Goal: Check status: Check status

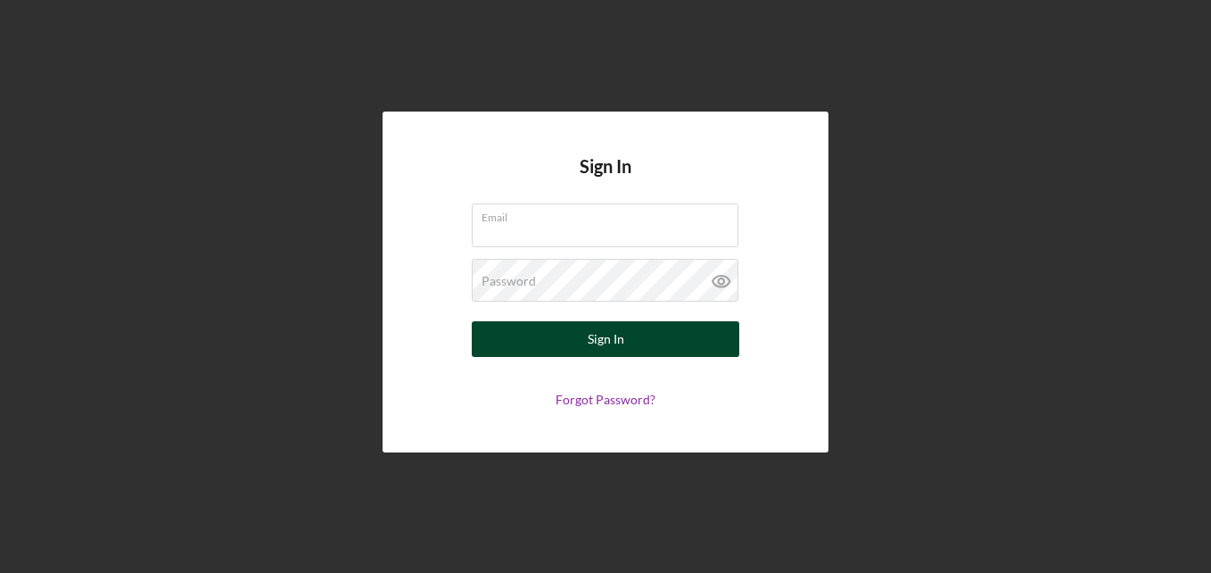
type input "[EMAIL_ADDRESS][DOMAIN_NAME]"
click at [614, 339] on div "Sign In" at bounding box center [606, 339] width 37 height 36
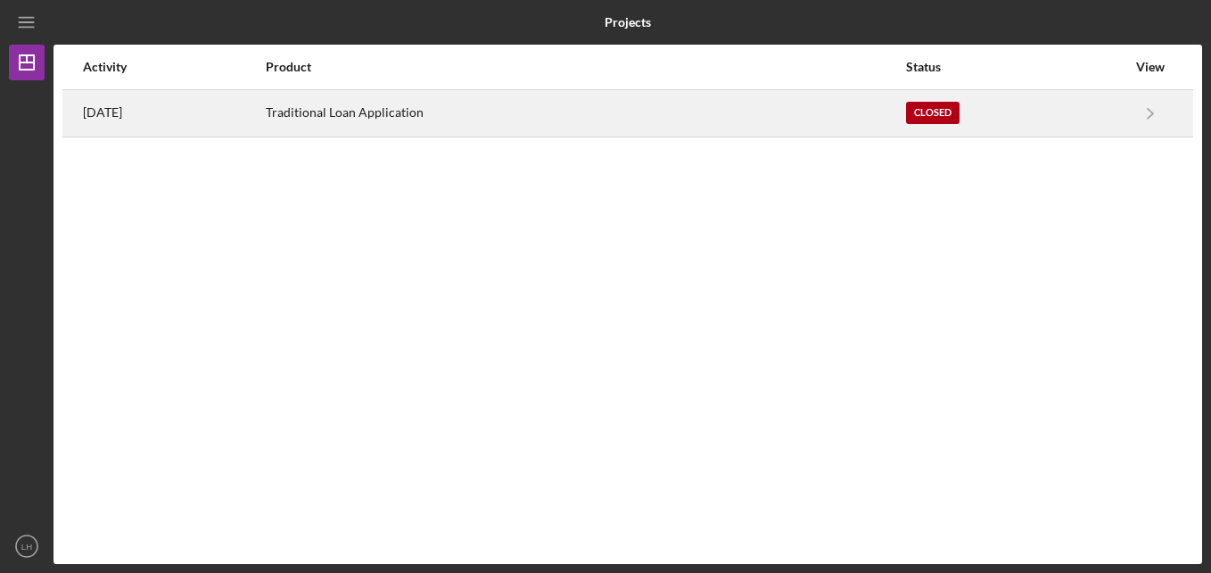
click at [946, 110] on div "Closed" at bounding box center [933, 113] width 54 height 22
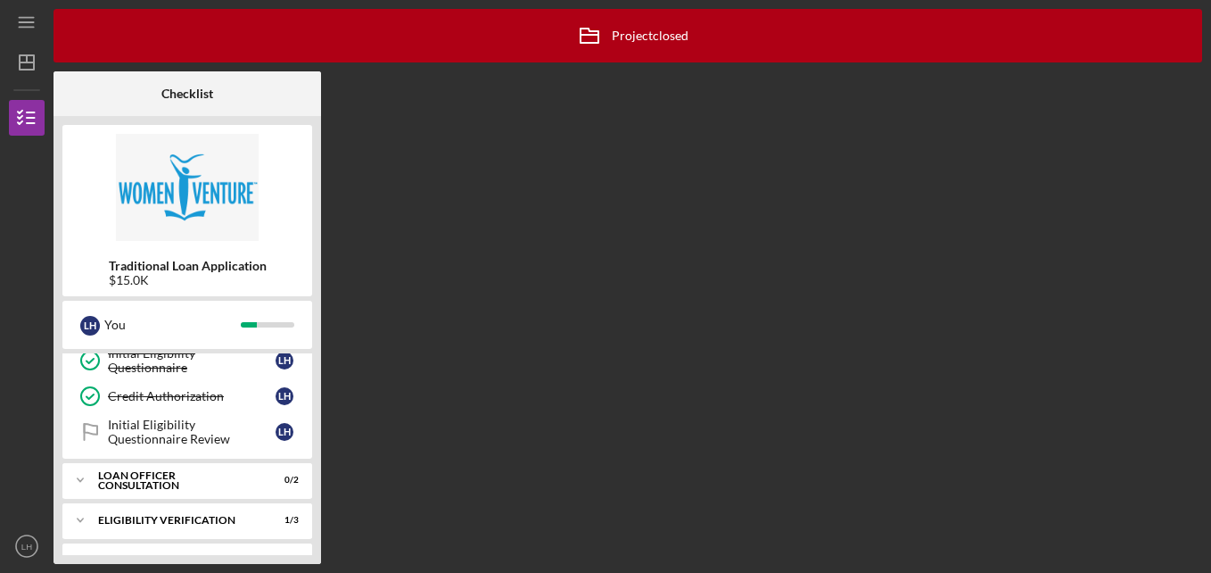
scroll to position [227, 0]
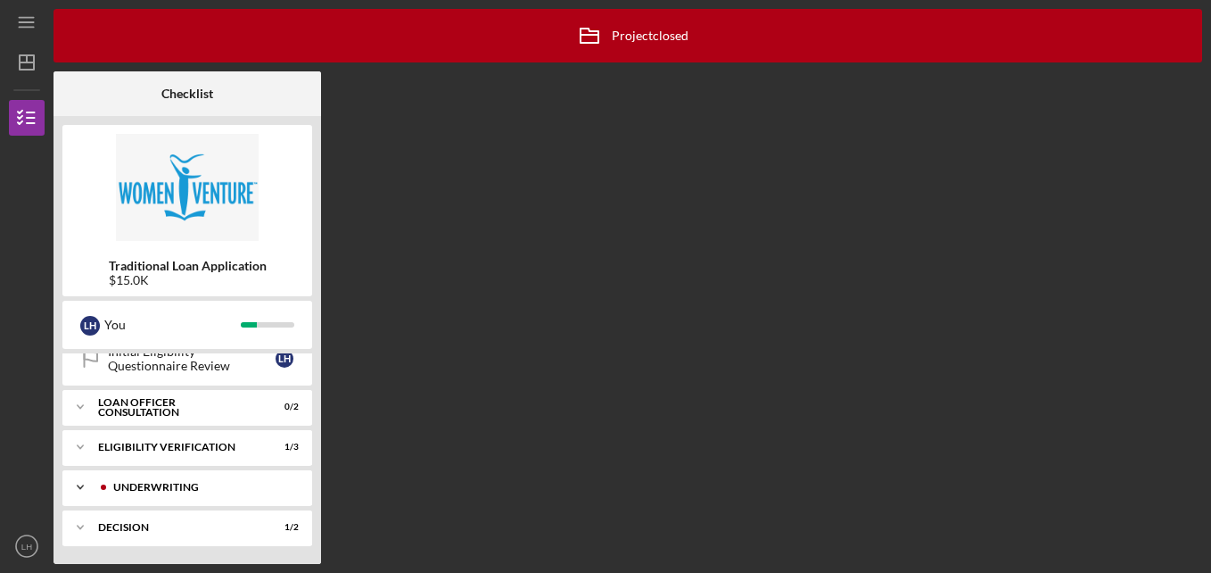
click at [203, 486] on div "Underwriting" at bounding box center [201, 487] width 177 height 11
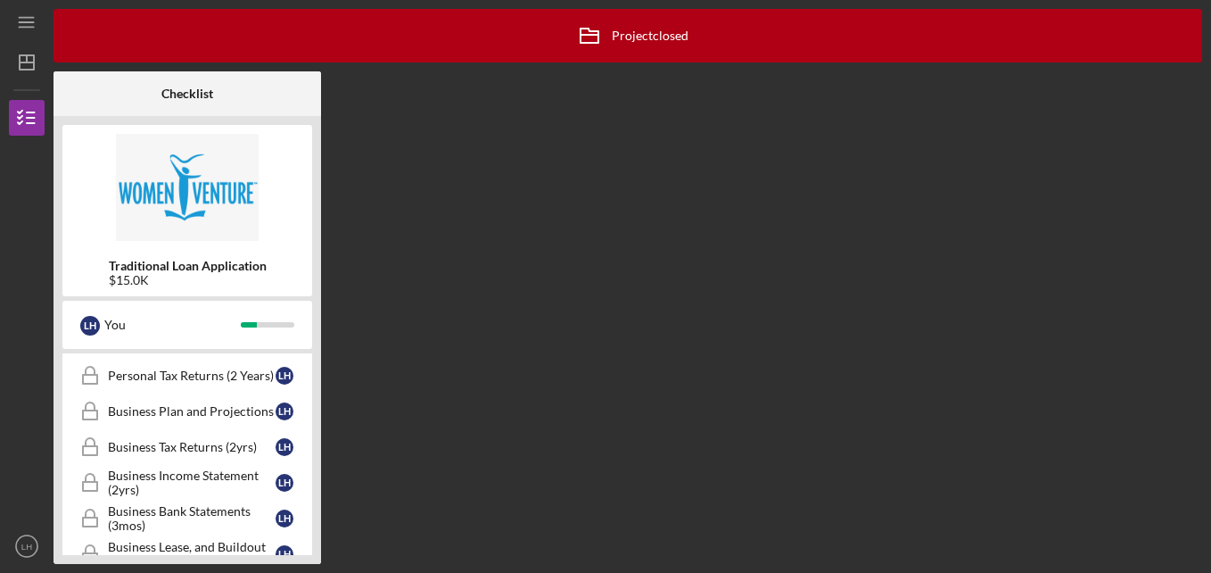
scroll to position [737, 0]
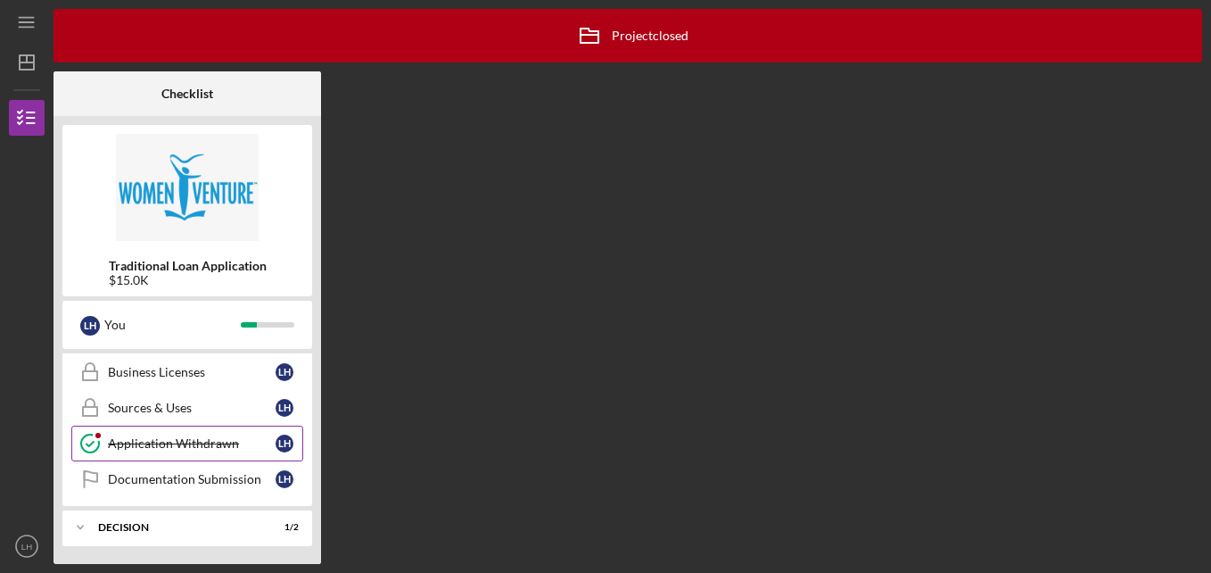
click at [210, 446] on div "Application Withdrawn" at bounding box center [192, 443] width 168 height 14
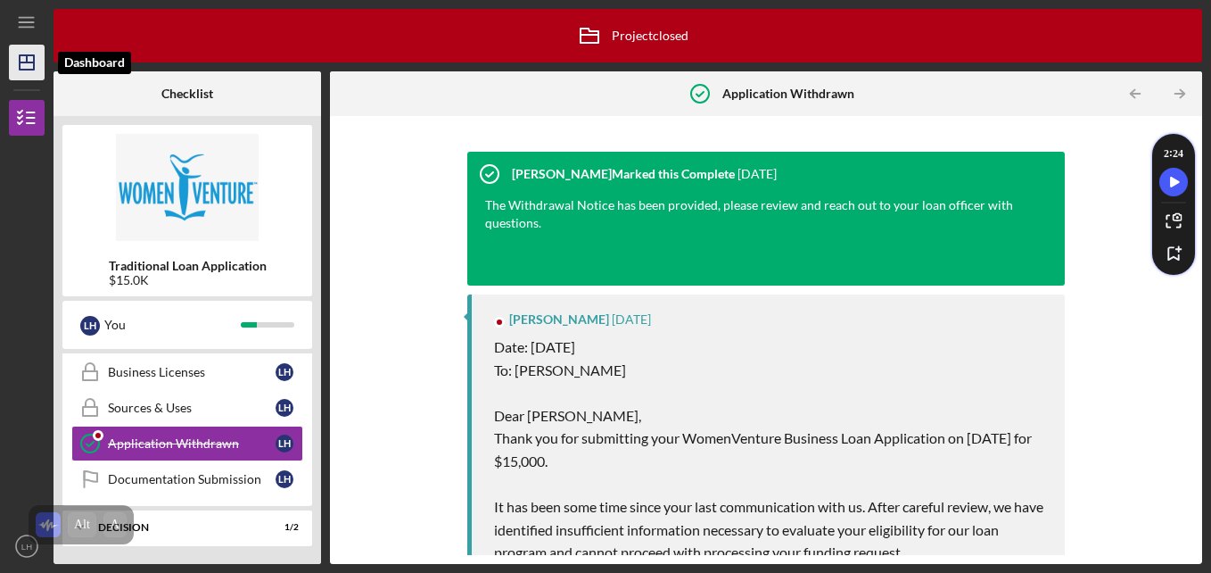
click at [17, 54] on icon "Icon/Dashboard" at bounding box center [26, 62] width 45 height 45
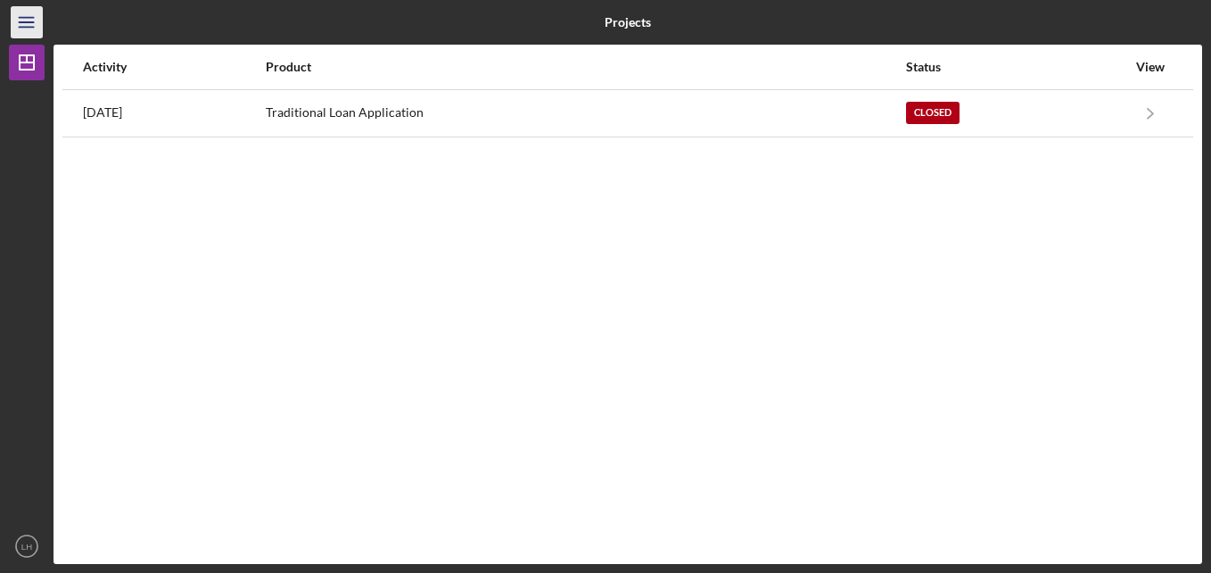
click at [25, 34] on icon "Icon/Menu" at bounding box center [27, 23] width 40 height 40
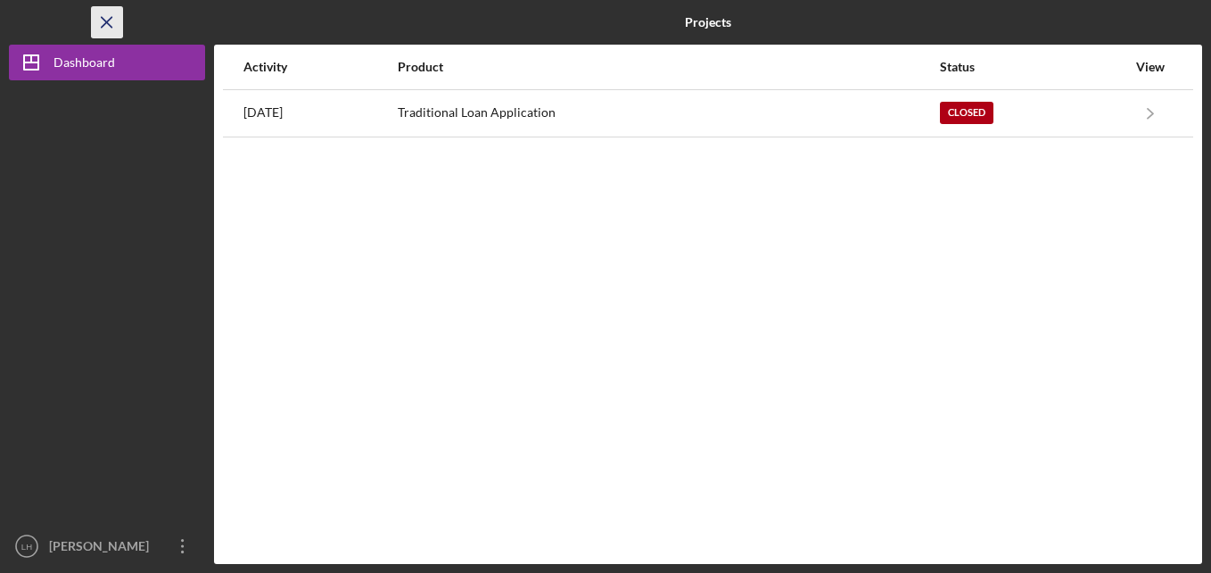
click at [106, 28] on icon "Icon/Menu Close" at bounding box center [107, 23] width 40 height 40
